Goal: Task Accomplishment & Management: Use online tool/utility

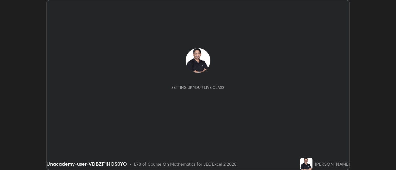
scroll to position [170, 396]
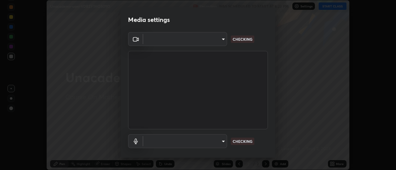
type input "63907515147deb1c0c373088fb7c24696487b6d28469cbf328a988d3c8d528b5"
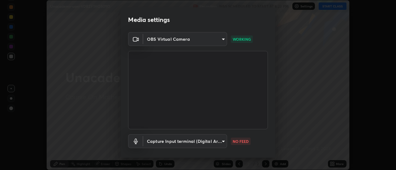
click at [223, 140] on body "Erase all Unacademy-user-VDBZF1HOS0YO Recording WAS SCHEDULED TO START AT 6:23 …" at bounding box center [198, 85] width 396 height 170
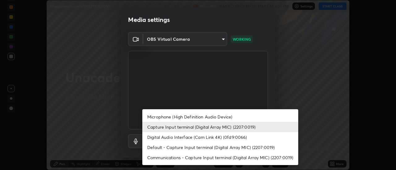
click at [208, 118] on li "Microphone (High Definition Audio Device)" at bounding box center [220, 117] width 156 height 10
type input "3968cbf0831de33ca05a2dbfb391e39a96b7770bc5db59909559faac72cc432a"
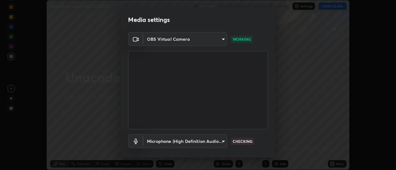
scroll to position [32, 0]
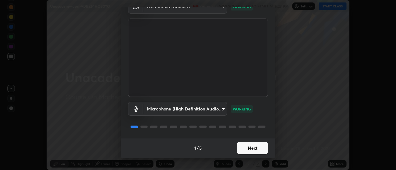
click at [253, 148] on button "Next" at bounding box center [252, 148] width 31 height 12
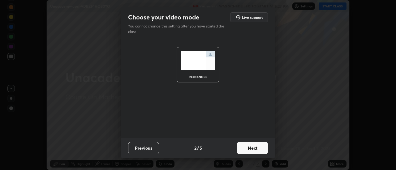
click at [253, 149] on button "Next" at bounding box center [252, 148] width 31 height 12
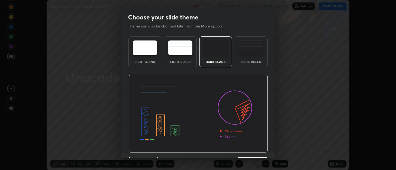
click at [272, 150] on div "Light Blank Light Ruled Dark Blank Dark Ruled" at bounding box center [198, 93] width 155 height 119
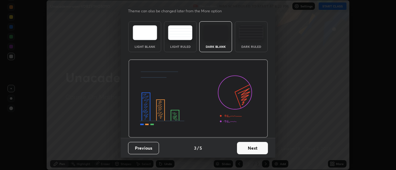
click at [263, 149] on button "Next" at bounding box center [252, 148] width 31 height 12
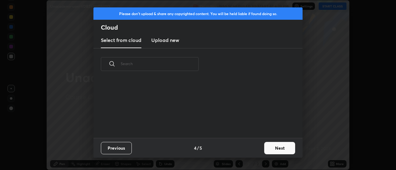
scroll to position [58, 199]
click at [280, 151] on button "Next" at bounding box center [279, 148] width 31 height 12
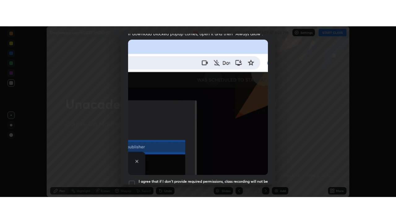
scroll to position [159, 0]
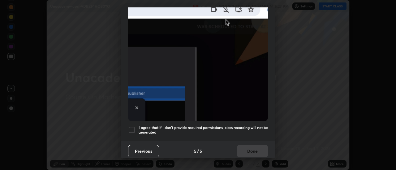
click at [275, 156] on div "Allow automatic downloads Please provide the following download permissions to …" at bounding box center [198, 85] width 396 height 170
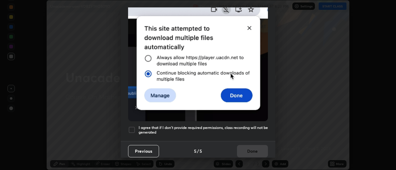
click at [276, 157] on div "Allow automatic downloads Please provide the following download permissions to …" at bounding box center [198, 85] width 396 height 170
click at [212, 126] on h5 "I agree that if I don't provide required permissions, class recording will not …" at bounding box center [203, 131] width 129 height 10
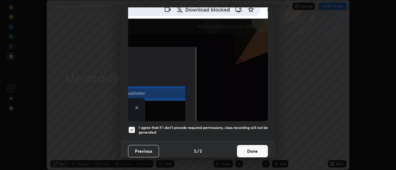
click at [253, 149] on button "Done" at bounding box center [252, 151] width 31 height 12
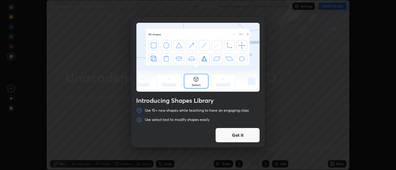
click at [249, 134] on button "Got it" at bounding box center [237, 135] width 45 height 15
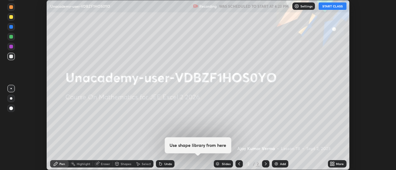
click at [332, 8] on button "START CLASS" at bounding box center [333, 5] width 28 height 7
click at [331, 164] on icon at bounding box center [332, 164] width 5 height 5
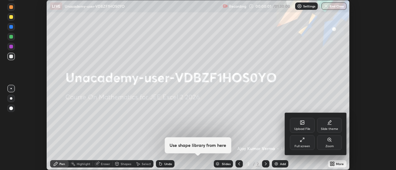
click at [304, 141] on icon at bounding box center [302, 140] width 5 height 5
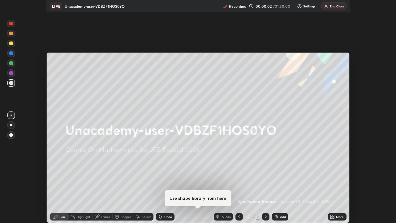
scroll to position [223, 396]
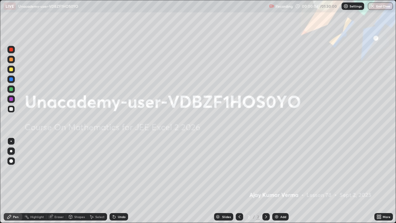
click at [265, 170] on icon at bounding box center [265, 216] width 5 height 5
click at [275, 170] on img at bounding box center [276, 216] width 5 height 5
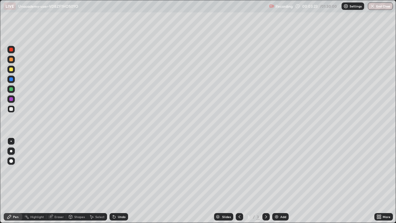
click at [11, 69] on div at bounding box center [11, 69] width 4 height 4
click at [10, 60] on div at bounding box center [11, 60] width 4 height 4
click at [12, 100] on div at bounding box center [11, 99] width 4 height 4
click at [276, 170] on img at bounding box center [276, 216] width 5 height 5
click at [12, 69] on div at bounding box center [11, 69] width 4 height 4
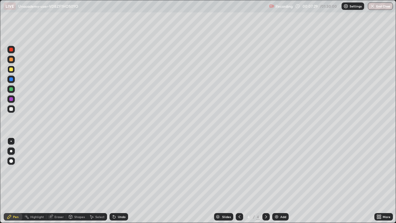
click at [11, 88] on div at bounding box center [11, 89] width 4 height 4
click at [9, 99] on div at bounding box center [11, 99] width 4 height 4
click at [276, 170] on img at bounding box center [276, 216] width 5 height 5
click at [12, 58] on div at bounding box center [11, 60] width 4 height 4
click at [10, 71] on div at bounding box center [10, 69] width 7 height 7
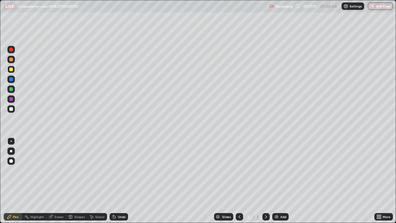
click at [11, 109] on div at bounding box center [11, 109] width 4 height 4
click at [265, 170] on icon at bounding box center [265, 216] width 5 height 5
click at [276, 170] on img at bounding box center [276, 216] width 5 height 5
click at [12, 58] on div at bounding box center [11, 60] width 4 height 4
click at [11, 69] on div at bounding box center [11, 69] width 4 height 4
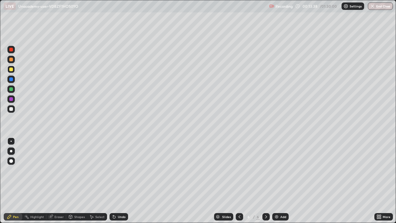
click at [11, 90] on div at bounding box center [11, 89] width 4 height 4
click at [11, 109] on div at bounding box center [11, 109] width 4 height 4
click at [10, 100] on div at bounding box center [11, 99] width 4 height 4
click at [60, 170] on div "Eraser" at bounding box center [58, 216] width 9 height 3
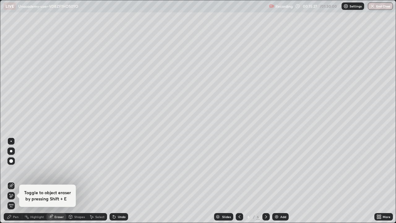
click at [18, 170] on div "Pen" at bounding box center [16, 216] width 6 height 3
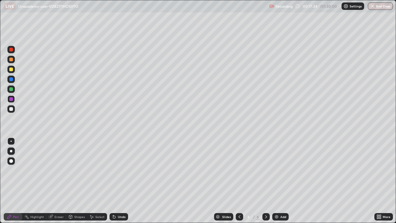
click at [265, 170] on icon at bounding box center [266, 216] width 2 height 3
click at [276, 170] on img at bounding box center [276, 216] width 5 height 5
click at [12, 59] on div at bounding box center [11, 60] width 4 height 4
click at [59, 170] on div "Eraser" at bounding box center [58, 216] width 9 height 3
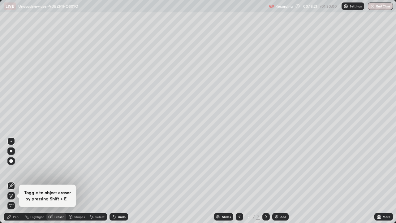
click at [14, 170] on div "Pen" at bounding box center [16, 216] width 6 height 3
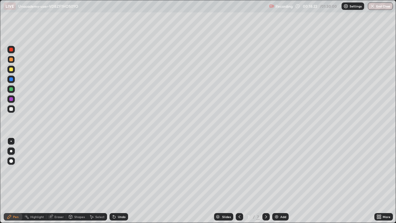
click at [12, 68] on div at bounding box center [11, 69] width 4 height 4
click at [238, 170] on icon at bounding box center [239, 216] width 2 height 3
click at [266, 170] on icon at bounding box center [265, 216] width 5 height 5
click at [12, 80] on div at bounding box center [11, 79] width 4 height 4
click at [12, 109] on div at bounding box center [11, 109] width 4 height 4
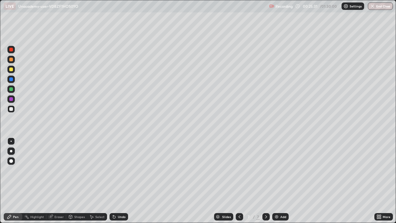
click at [276, 170] on img at bounding box center [276, 216] width 5 height 5
click at [14, 60] on div at bounding box center [10, 59] width 7 height 7
click at [12, 68] on div at bounding box center [11, 69] width 4 height 4
click at [275, 170] on img at bounding box center [276, 216] width 5 height 5
click at [11, 59] on div at bounding box center [11, 60] width 4 height 4
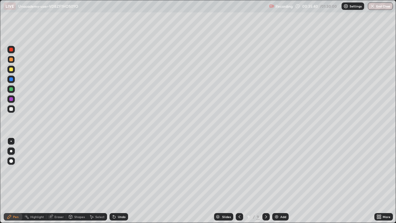
click at [11, 70] on div at bounding box center [11, 69] width 4 height 4
click at [11, 90] on div at bounding box center [11, 89] width 4 height 4
click at [10, 72] on div at bounding box center [10, 69] width 7 height 7
click at [14, 79] on div at bounding box center [10, 78] width 7 height 7
click at [13, 102] on div at bounding box center [10, 98] width 7 height 7
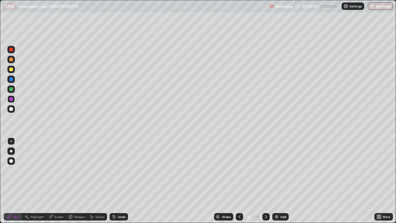
click at [276, 170] on img at bounding box center [276, 216] width 5 height 5
click at [265, 170] on icon at bounding box center [266, 216] width 2 height 3
click at [276, 170] on img at bounding box center [276, 216] width 5 height 5
click at [14, 68] on div at bounding box center [10, 69] width 7 height 7
click at [10, 78] on div at bounding box center [11, 79] width 4 height 4
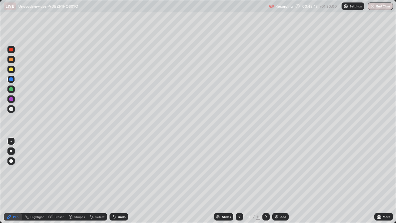
click at [11, 89] on div at bounding box center [11, 89] width 4 height 4
click at [12, 109] on div at bounding box center [11, 109] width 4 height 4
click at [265, 170] on icon at bounding box center [265, 216] width 5 height 5
click at [274, 170] on img at bounding box center [276, 216] width 5 height 5
click at [11, 58] on div at bounding box center [11, 60] width 4 height 4
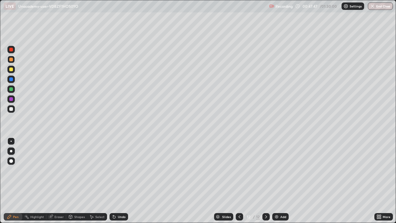
click at [57, 170] on div "Eraser" at bounding box center [58, 216] width 9 height 3
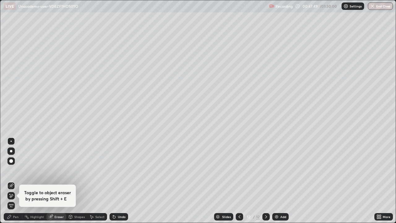
click at [18, 170] on div "Pen" at bounding box center [16, 216] width 6 height 3
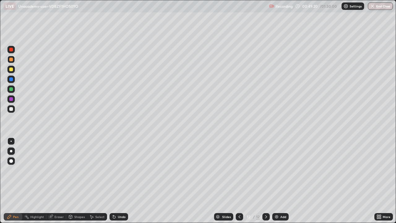
click at [14, 67] on div at bounding box center [10, 69] width 7 height 7
click at [10, 79] on div at bounding box center [11, 79] width 4 height 4
click at [239, 170] on icon at bounding box center [239, 216] width 2 height 3
click at [266, 170] on icon at bounding box center [265, 216] width 5 height 5
click at [267, 170] on div at bounding box center [265, 216] width 7 height 12
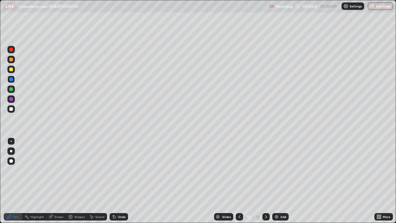
click at [265, 170] on icon at bounding box center [265, 216] width 5 height 5
click at [265, 170] on div at bounding box center [265, 216] width 7 height 12
click at [267, 170] on icon at bounding box center [265, 216] width 5 height 5
click at [276, 170] on div "Add" at bounding box center [280, 216] width 16 height 7
click at [12, 59] on div at bounding box center [11, 60] width 4 height 4
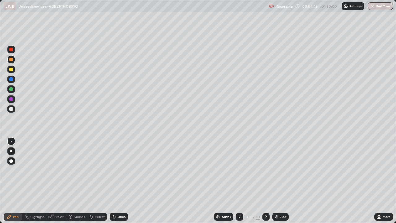
click at [56, 170] on div "Eraser" at bounding box center [58, 216] width 9 height 3
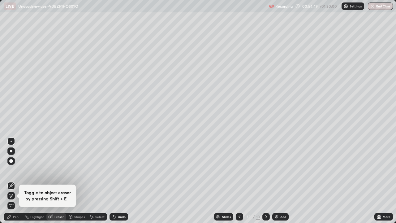
click at [15, 170] on div "Pen" at bounding box center [16, 216] width 6 height 3
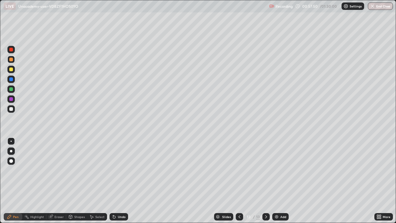
click at [12, 100] on div at bounding box center [11, 99] width 4 height 4
click at [11, 99] on div at bounding box center [11, 99] width 4 height 4
click at [11, 98] on div at bounding box center [11, 99] width 4 height 4
click at [11, 79] on div at bounding box center [11, 79] width 4 height 4
click at [11, 69] on div at bounding box center [11, 69] width 4 height 4
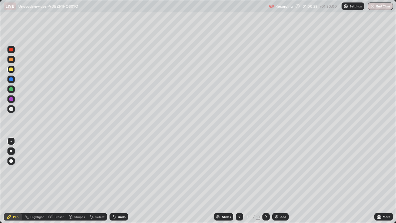
click at [11, 109] on div at bounding box center [11, 109] width 4 height 4
click at [11, 90] on div at bounding box center [11, 89] width 4 height 4
click at [12, 80] on div at bounding box center [11, 79] width 4 height 4
click at [266, 170] on icon at bounding box center [265, 216] width 5 height 5
click at [272, 170] on div "Add" at bounding box center [280, 216] width 16 height 7
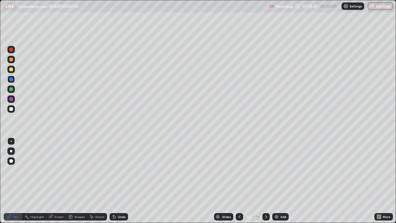
click at [11, 59] on div at bounding box center [11, 60] width 4 height 4
click at [11, 109] on div at bounding box center [11, 109] width 4 height 4
click at [60, 170] on div "Eraser" at bounding box center [58, 216] width 9 height 3
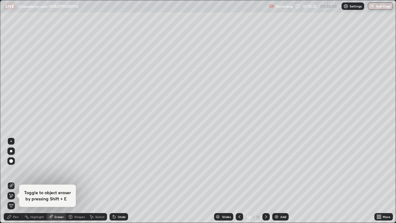
click at [19, 170] on div "Pen" at bounding box center [13, 216] width 19 height 7
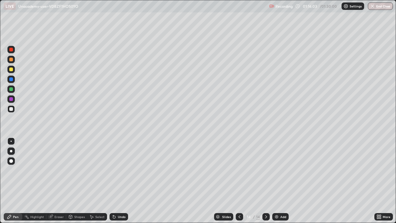
click at [11, 70] on div at bounding box center [11, 69] width 4 height 4
click at [276, 170] on img at bounding box center [276, 216] width 5 height 5
click at [242, 170] on div at bounding box center [239, 216] width 7 height 7
click at [383, 5] on button "End Class" at bounding box center [380, 5] width 25 height 7
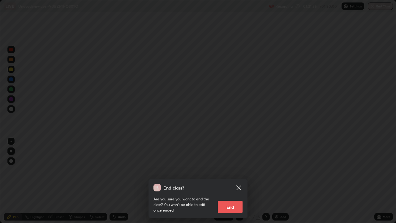
click at [233, 170] on button "End" at bounding box center [230, 206] width 25 height 12
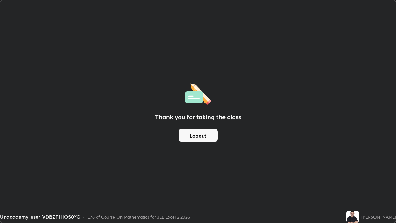
click at [341, 170] on div "Thank you for taking the class Logout" at bounding box center [197, 111] width 395 height 222
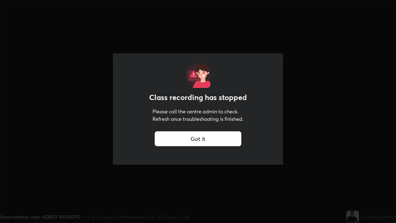
click at [172, 141] on div "Got it" at bounding box center [198, 138] width 87 height 15
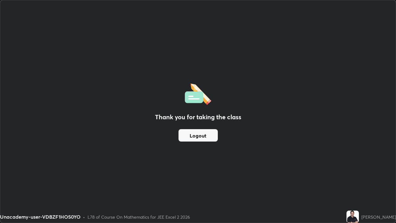
click at [194, 135] on button "Logout" at bounding box center [197, 135] width 39 height 12
